Goal: Check status

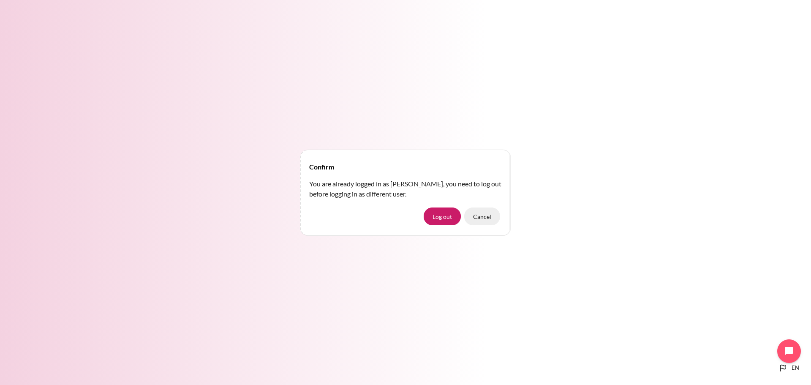
click at [487, 218] on button "Cancel" at bounding box center [482, 216] width 36 height 18
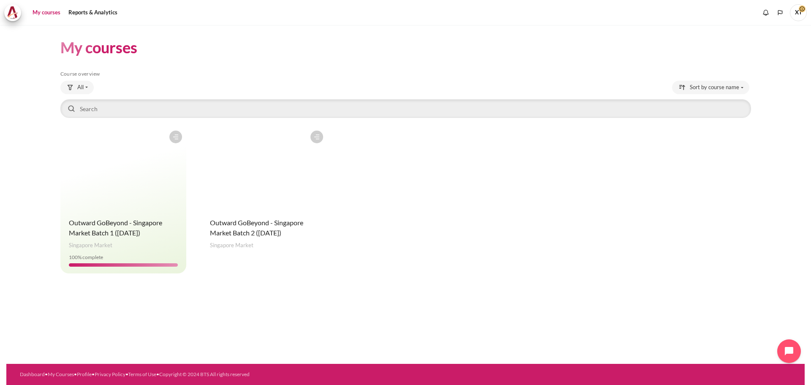
click at [265, 212] on div "Course is starred Actions for course Outward GoBeyond - Singapore Market Batch …" at bounding box center [265, 189] width 126 height 127
click at [265, 228] on h4 "Course name Outward GoBeyond - Singapore Market Batch 2 (Sep 2025)" at bounding box center [264, 228] width 109 height 20
click at [267, 234] on span "Outward GoBeyond - Singapore Market Batch 2 ([DATE])" at bounding box center [256, 227] width 93 height 18
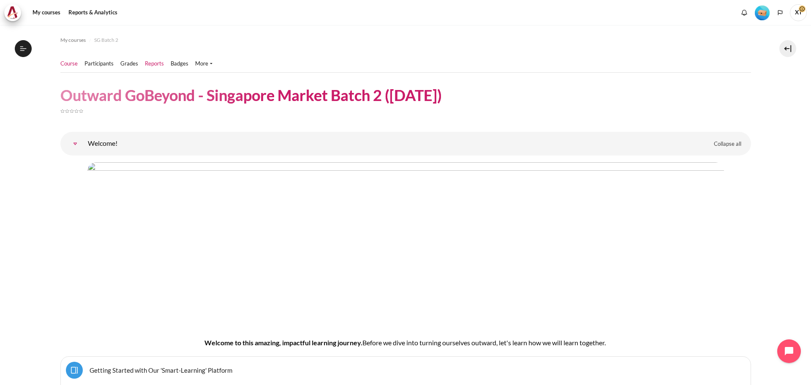
click at [154, 65] on link "Reports" at bounding box center [154, 64] width 19 height 8
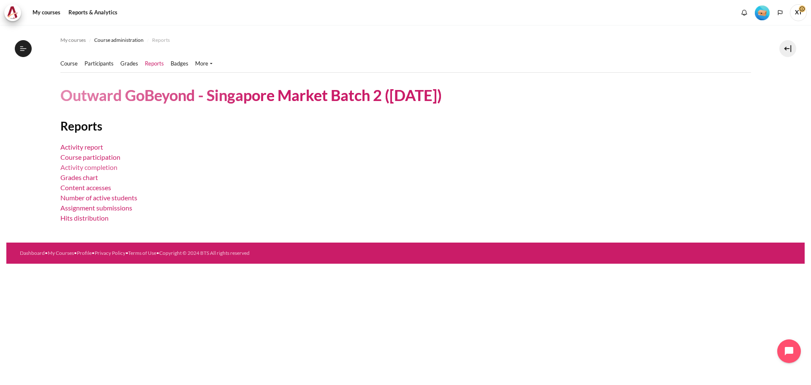
click at [98, 169] on link "Activity completion" at bounding box center [88, 167] width 57 height 8
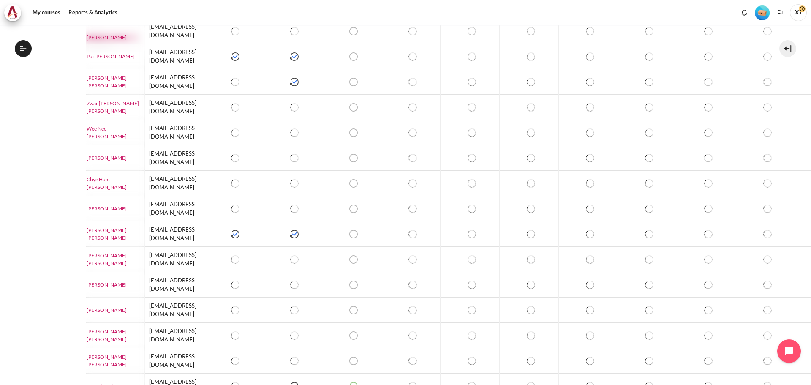
scroll to position [376, 0]
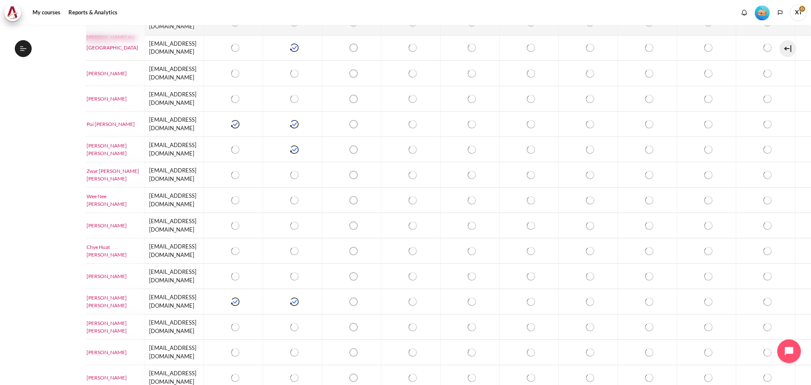
scroll to position [292, 0]
